Goal: Information Seeking & Learning: Find specific page/section

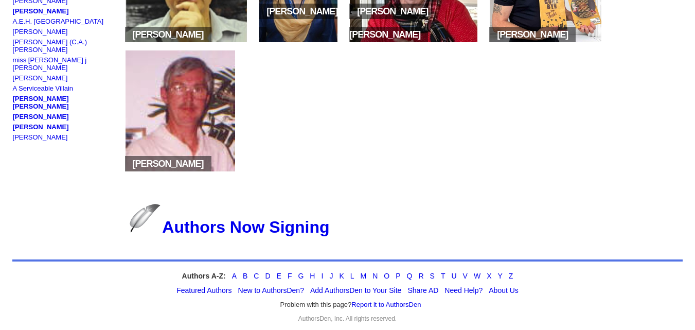
scroll to position [220, 0]
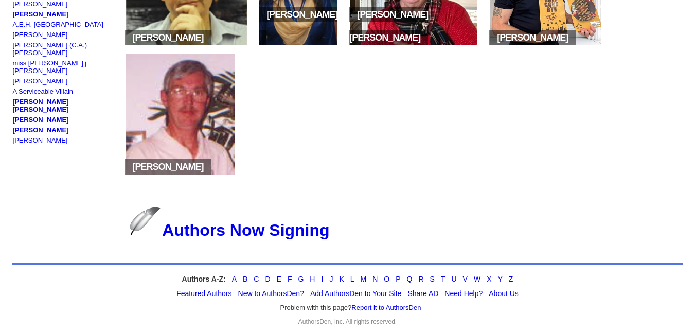
click at [45, 98] on link "Jill Dill Vincent" at bounding box center [41, 105] width 56 height 15
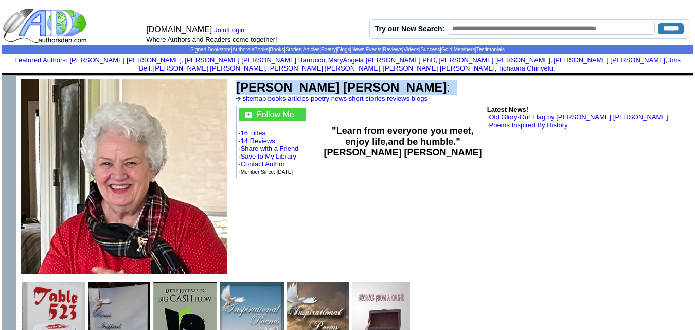
drag, startPoint x: 233, startPoint y: 73, endPoint x: 346, endPoint y: 73, distance: 113.7
click at [346, 76] on td "Jill Dill Vincent : sitemap · books · articles · poetry · news · short stories …" at bounding box center [463, 176] width 462 height 200
copy td "Jill Dill Vincent :"
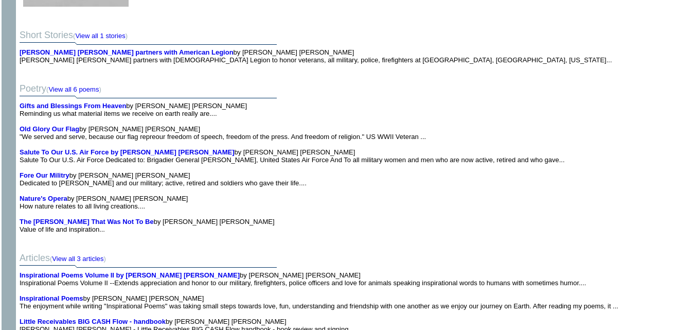
scroll to position [2004, 0]
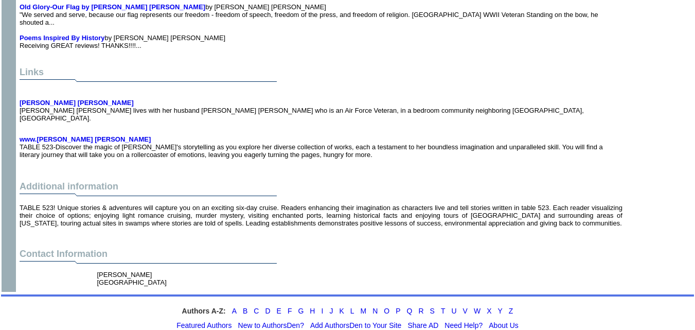
click at [313, 307] on link "H" at bounding box center [312, 311] width 5 height 8
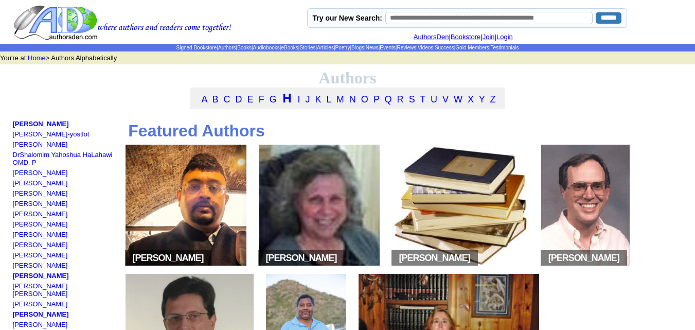
click at [338, 104] on link "M" at bounding box center [341, 99] width 8 height 10
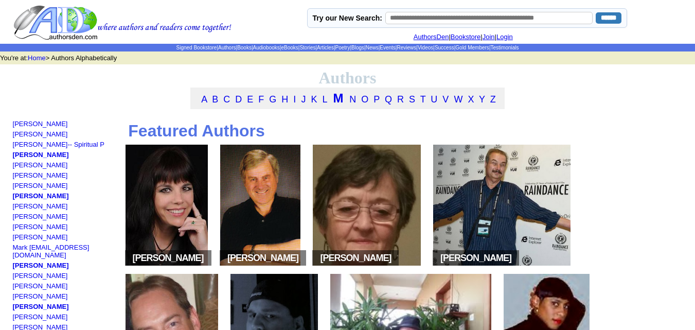
click at [342, 104] on link "M" at bounding box center [338, 98] width 10 height 14
click at [342, 105] on link "M" at bounding box center [338, 98] width 10 height 14
click at [376, 99] on link "P" at bounding box center [377, 99] width 6 height 10
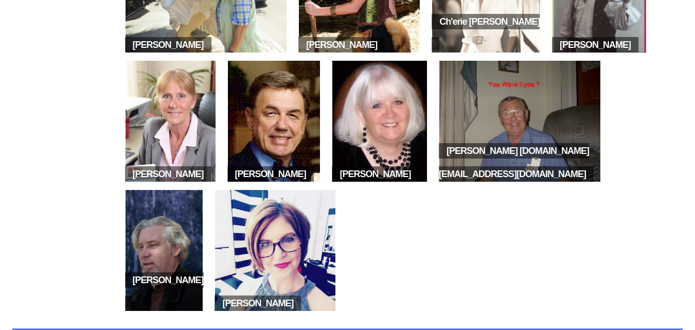
scroll to position [906, 0]
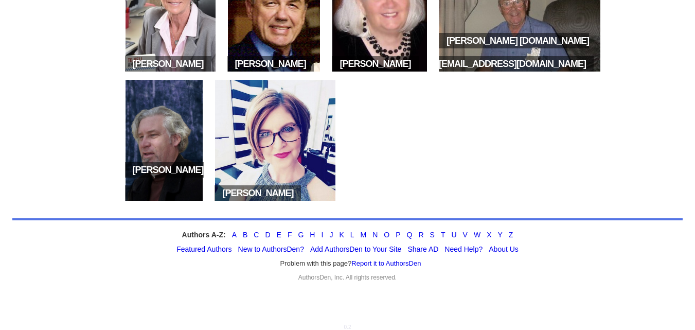
click at [499, 232] on link "Y" at bounding box center [500, 235] width 5 height 8
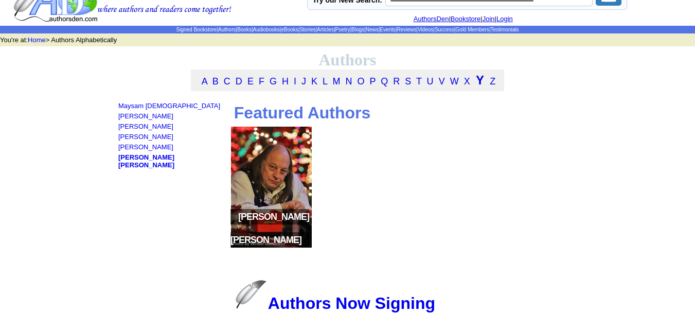
scroll to position [16, 0]
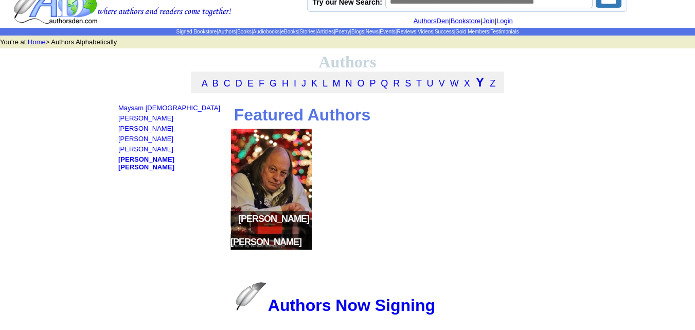
click at [135, 166] on link "David Lester Young" at bounding box center [146, 162] width 56 height 15
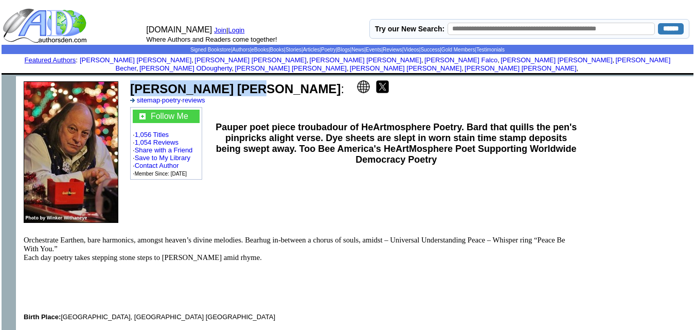
drag, startPoint x: 129, startPoint y: 76, endPoint x: 242, endPoint y: 83, distance: 113.5
click at [242, 83] on td "[PERSON_NAME] [PERSON_NAME] : sitemap · poetry · reviews" at bounding box center [410, 92] width 563 height 27
copy b "David Lester Young"
click at [242, 83] on b "David Lester Young" at bounding box center [235, 89] width 210 height 14
click at [256, 154] on p "Pauper poet piece troubadour of HeArtmosphere Poetry. Bard that quills the pen'…" at bounding box center [396, 143] width 361 height 43
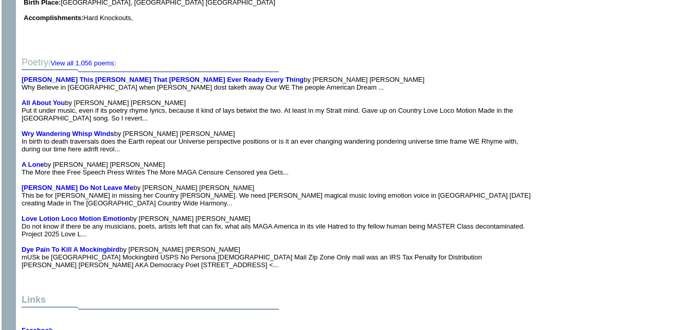
scroll to position [506, 0]
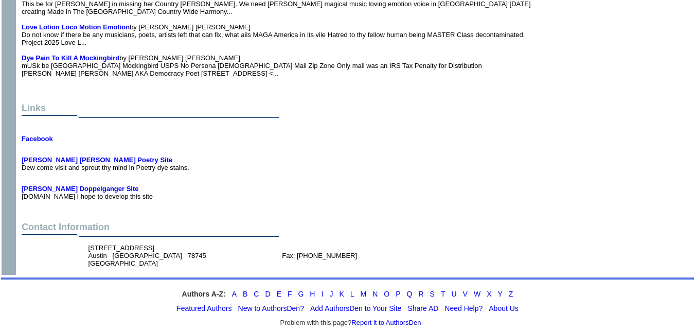
click at [352, 290] on link "L" at bounding box center [352, 294] width 4 height 8
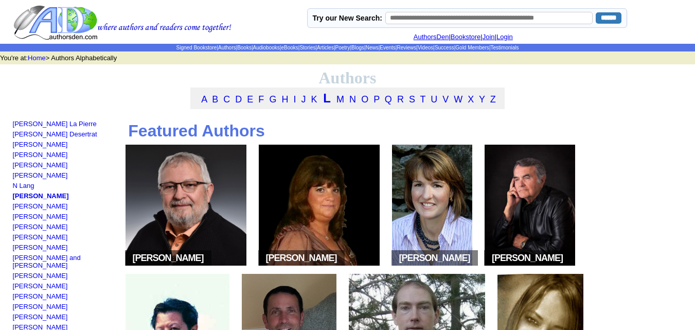
scroll to position [74, 0]
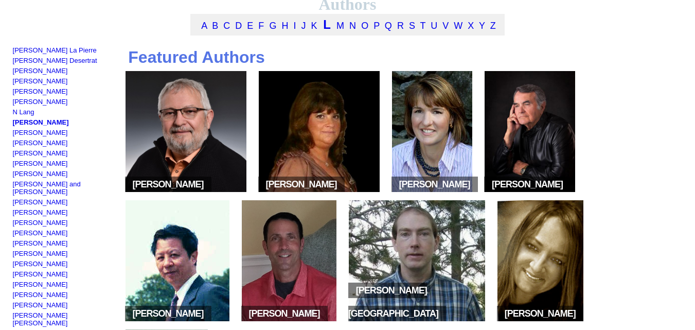
click at [24, 124] on link "[PERSON_NAME]" at bounding box center [41, 122] width 56 height 8
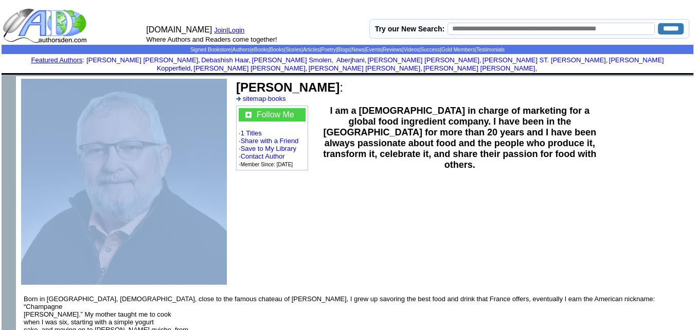
drag, startPoint x: 232, startPoint y: 75, endPoint x: 224, endPoint y: 74, distance: 7.4
click at [224, 76] on td at bounding box center [124, 181] width 216 height 211
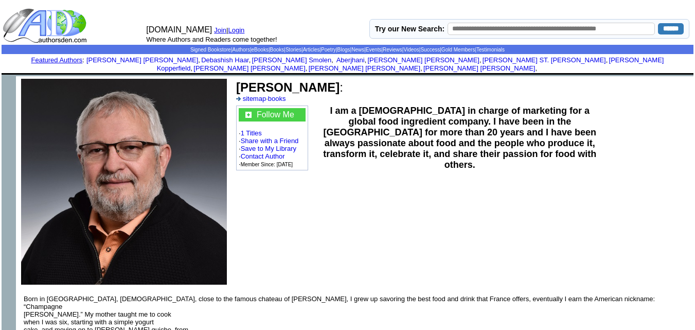
click at [375, 84] on td "Emmanuel Laroche : sitemap · books" at bounding box center [463, 91] width 457 height 25
drag, startPoint x: 235, startPoint y: 79, endPoint x: 349, endPoint y: 83, distance: 114.3
click at [349, 83] on td "Emmanuel Laroche : sitemap · books" at bounding box center [463, 91] width 457 height 25
copy b "Emmanuel Laroche"
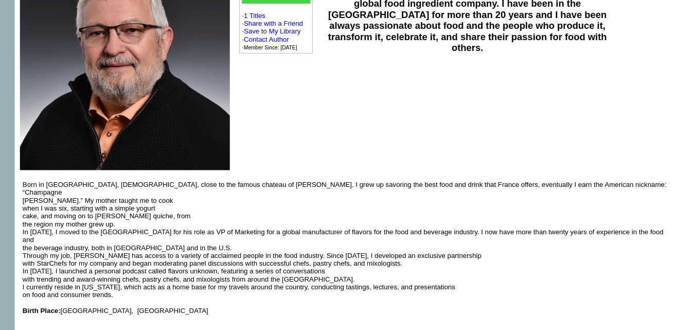
scroll to position [115, 0]
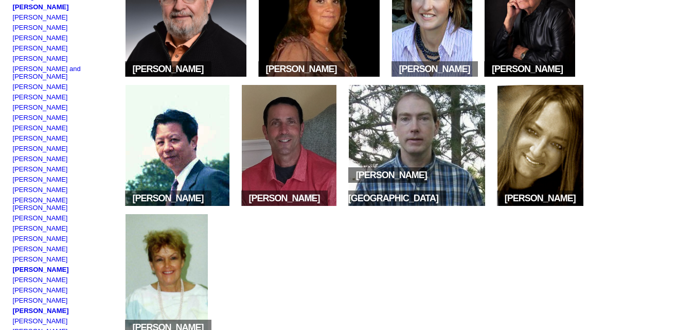
scroll to position [190, 0]
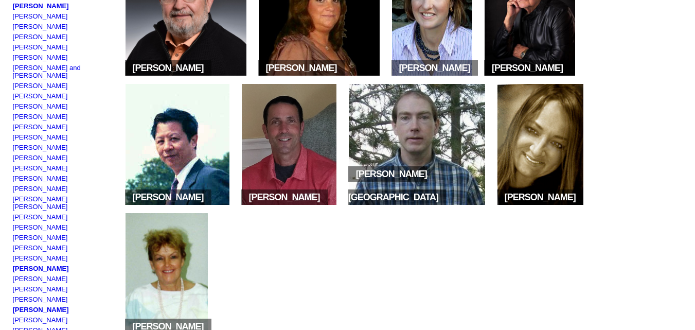
click at [17, 265] on link "[PERSON_NAME]" at bounding box center [41, 269] width 56 height 8
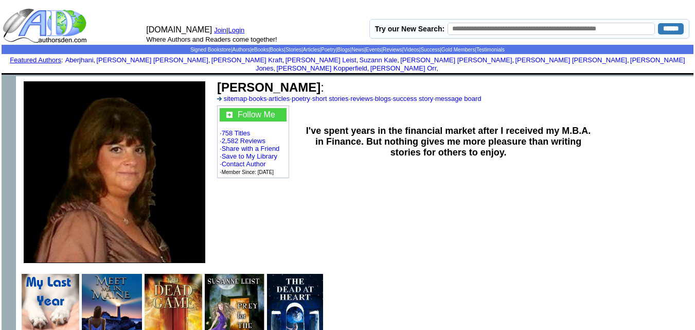
drag, startPoint x: 213, startPoint y: 76, endPoint x: 299, endPoint y: 82, distance: 86.2
click at [299, 82] on td "[PERSON_NAME] : sitemap · books · articles · poetry · short stories · reviews ·…" at bounding box center [453, 172] width 481 height 192
copy td "[PERSON_NAME]"
